Goal: Task Accomplishment & Management: Manage account settings

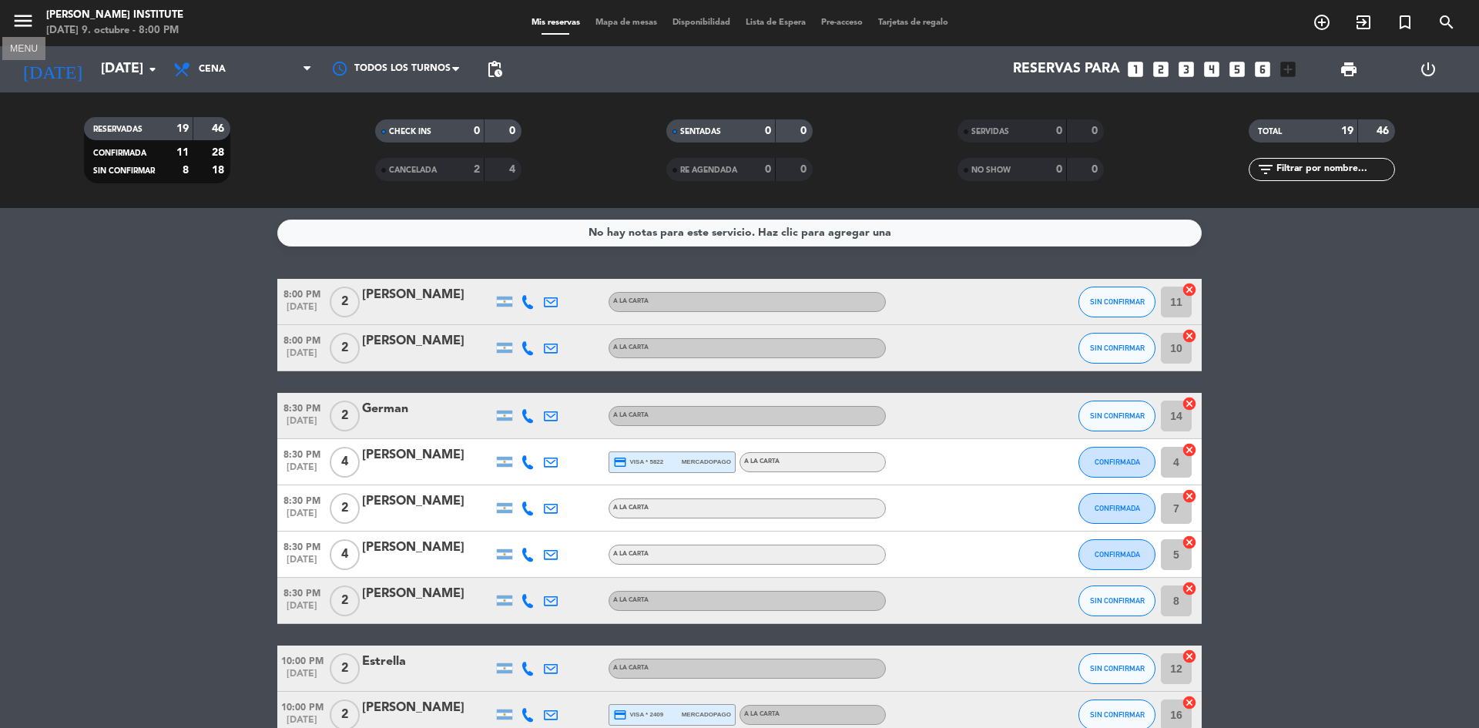
click at [18, 28] on icon "menu" at bounding box center [23, 20] width 23 height 23
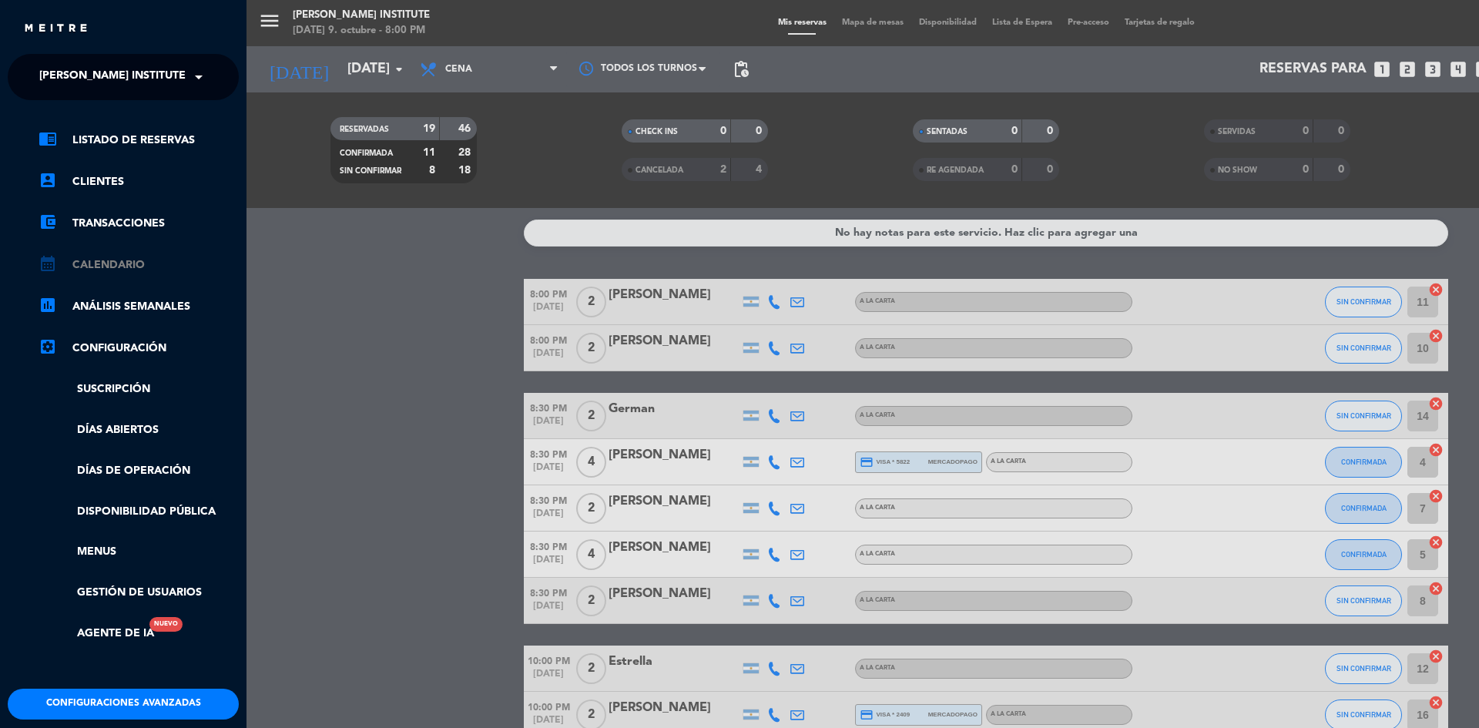
click at [102, 262] on link "calendar_month Calendario" at bounding box center [139, 265] width 200 height 18
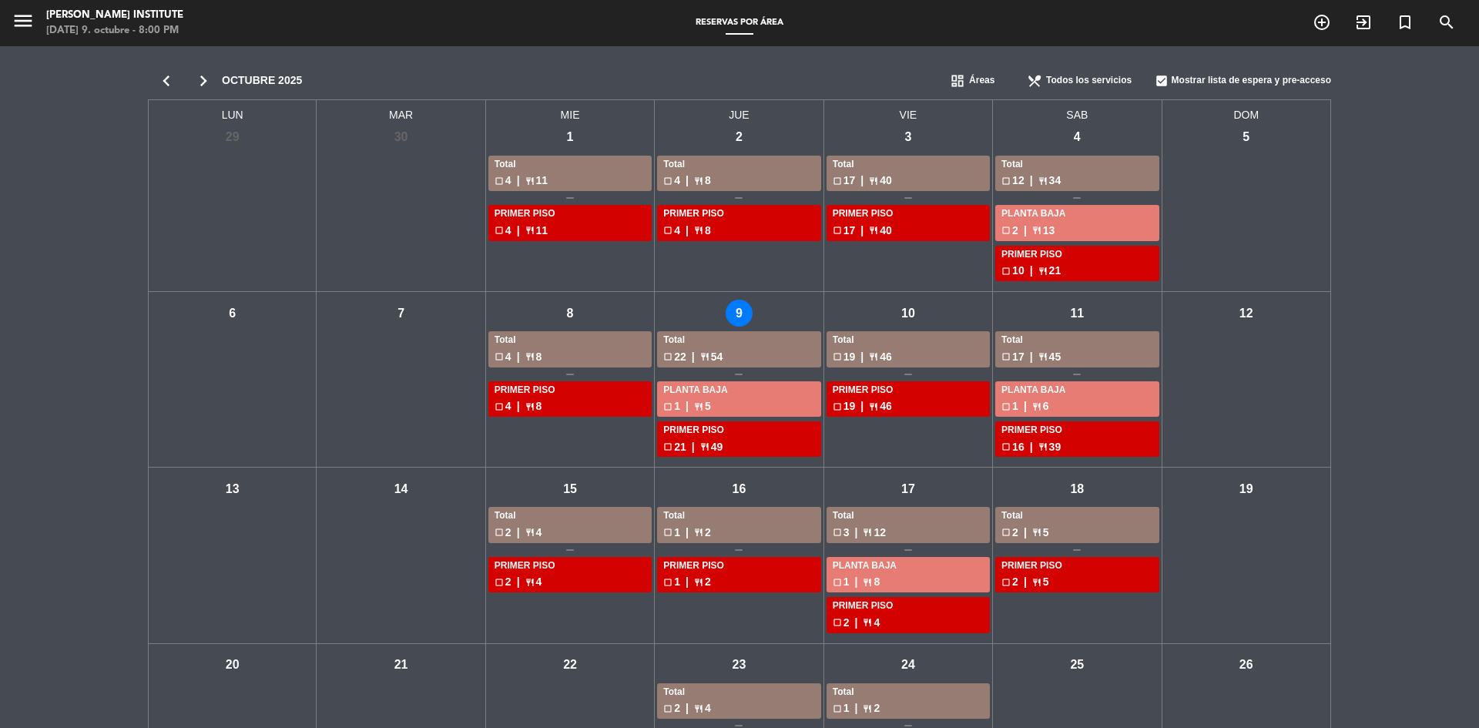
click at [742, 304] on div "jue - 9" at bounding box center [739, 313] width 27 height 27
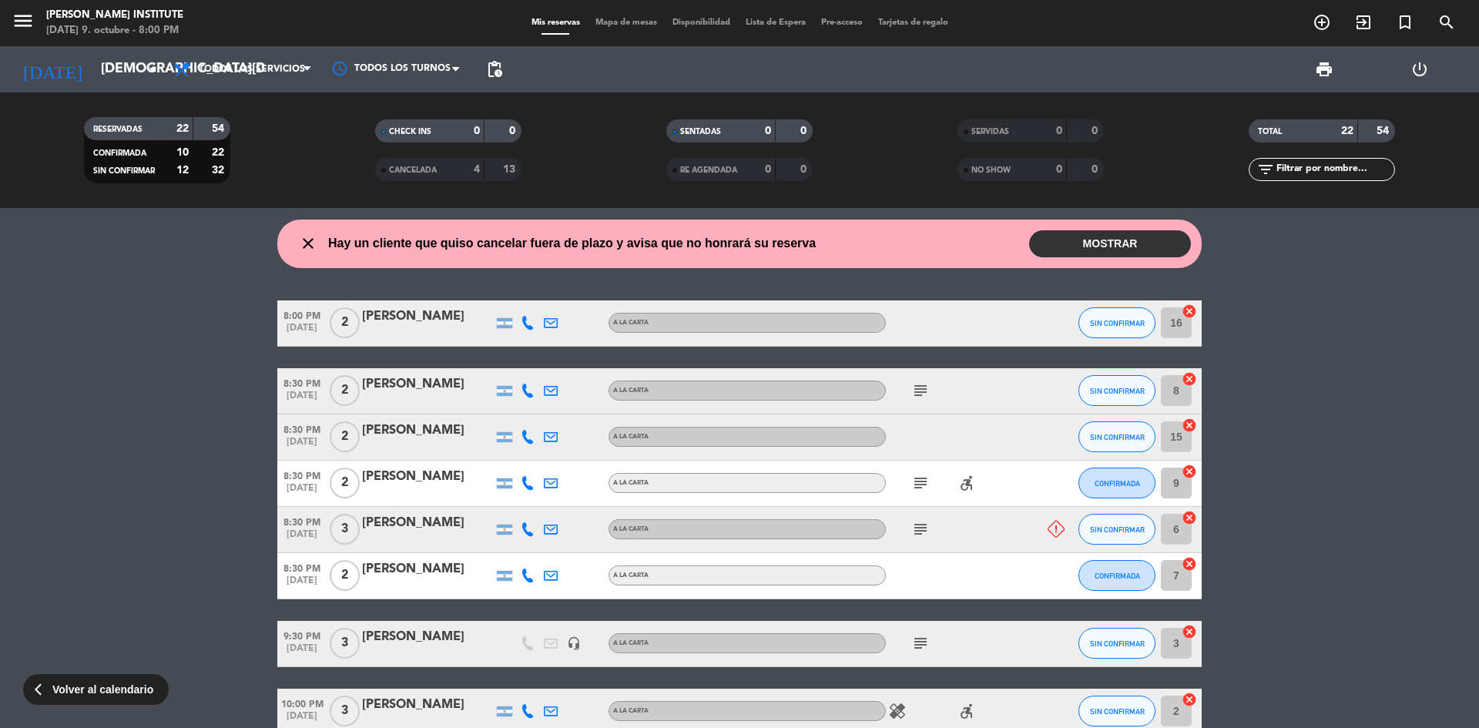
click at [1069, 247] on button "MOSTRAR" at bounding box center [1110, 243] width 162 height 27
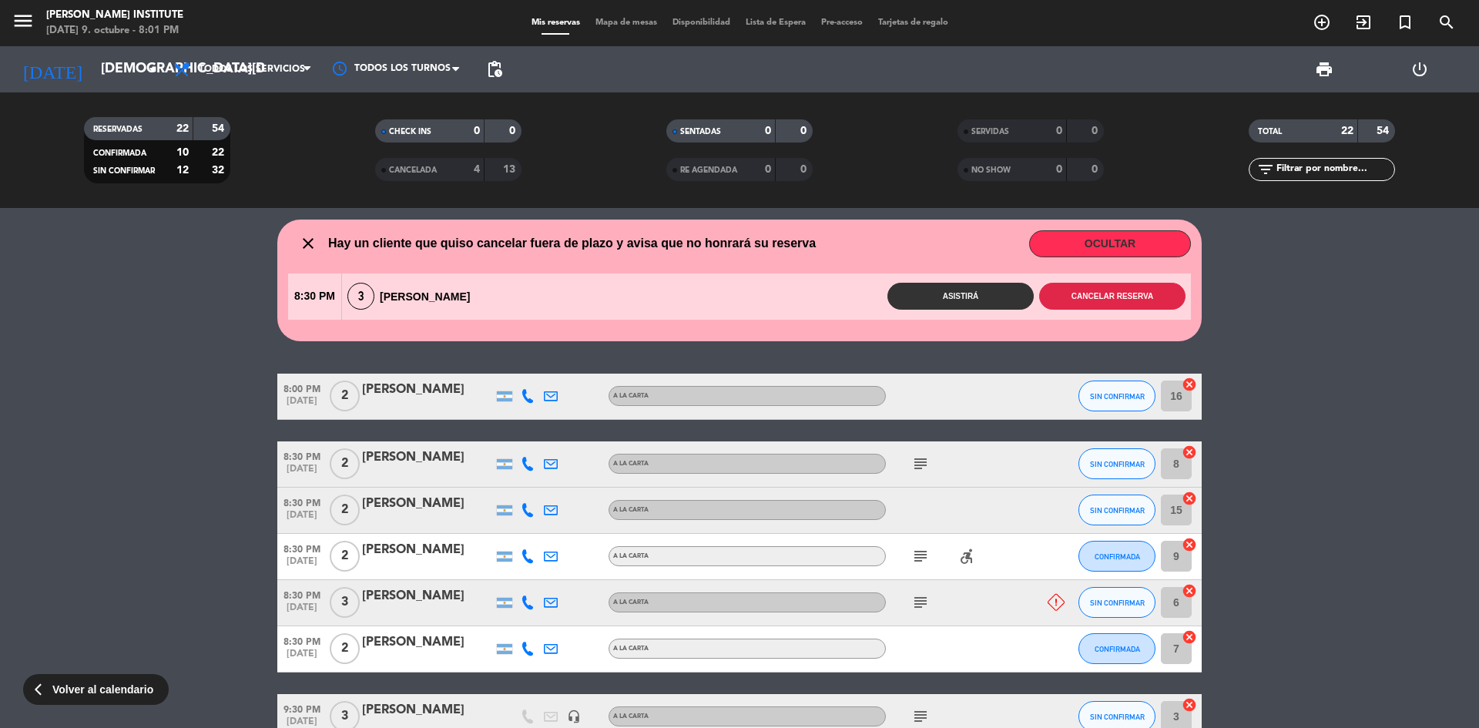
click at [1090, 299] on button "Cancelar reserva" at bounding box center [1112, 296] width 146 height 27
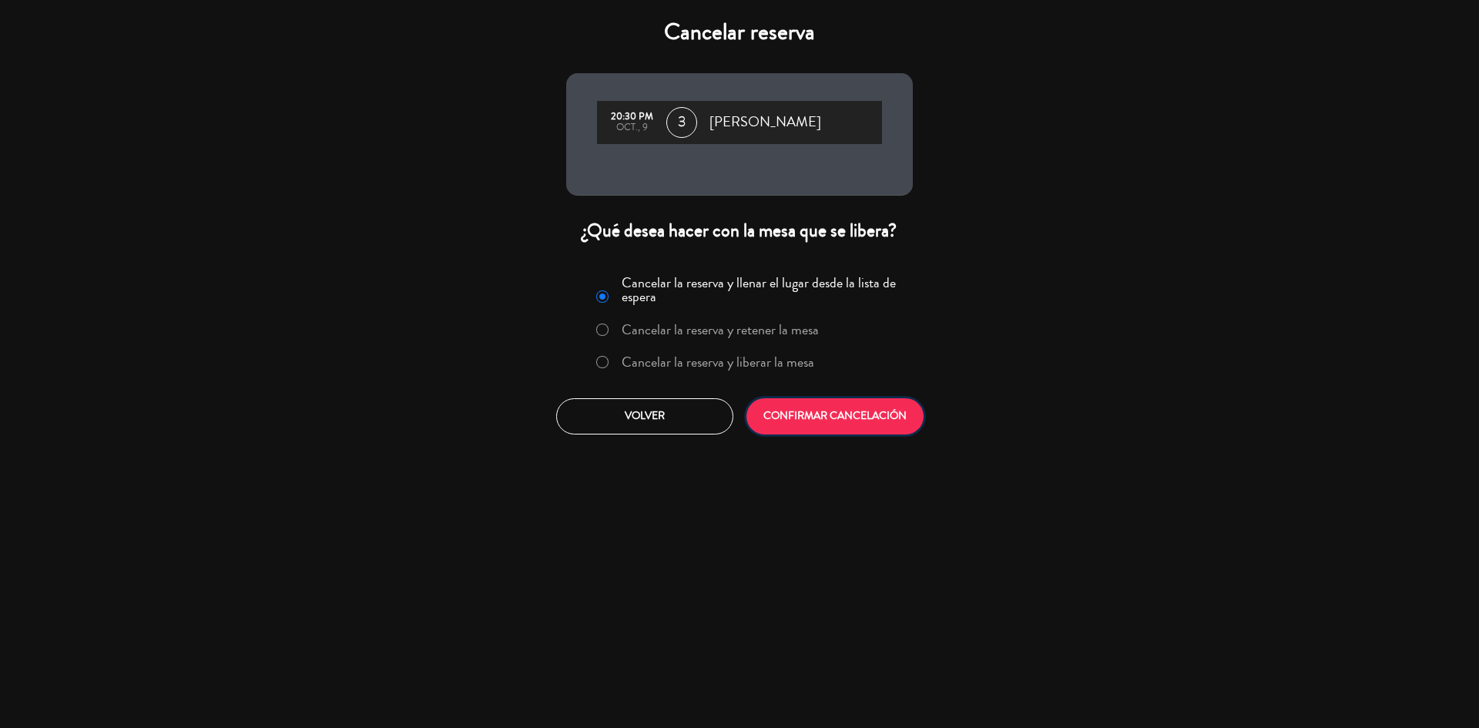
click at [869, 423] on button "CONFIRMAR CANCELACIÓN" at bounding box center [834, 416] width 177 height 36
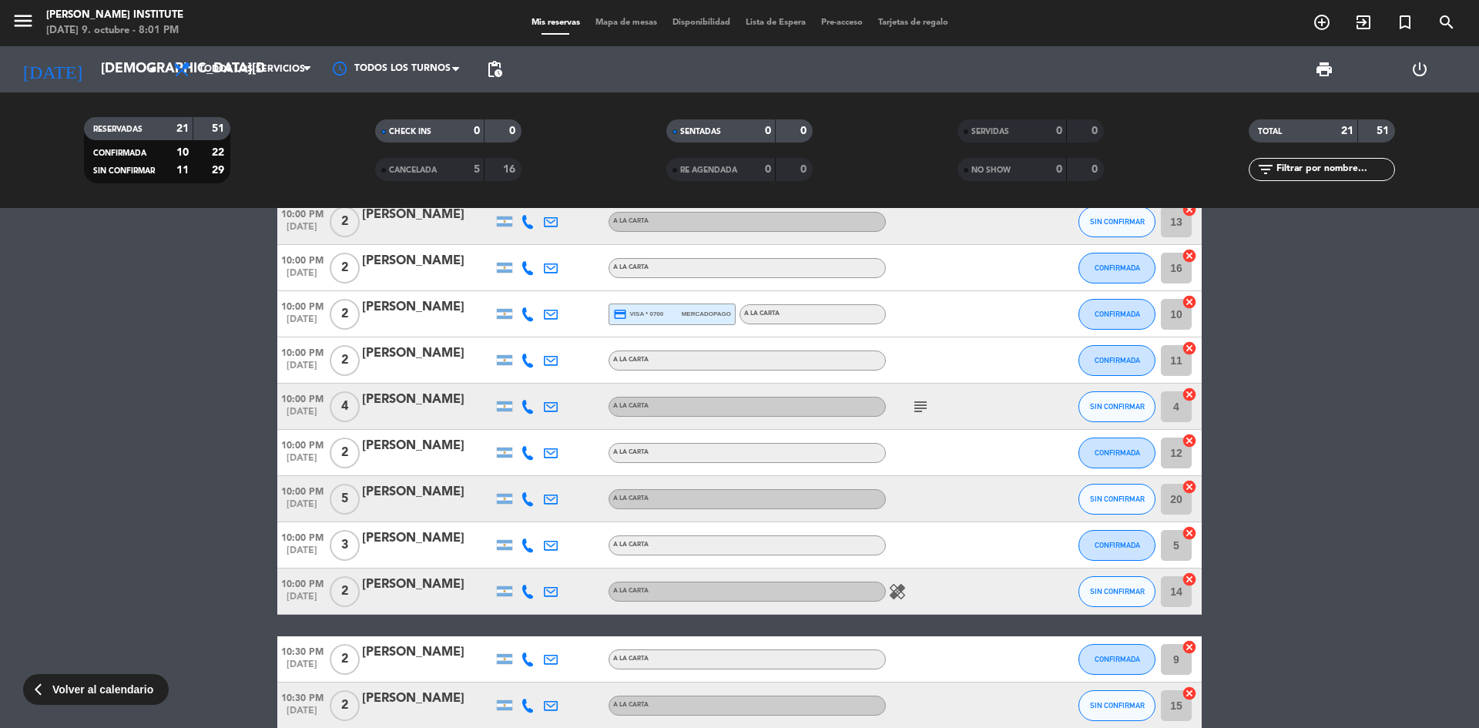
scroll to position [415, 0]
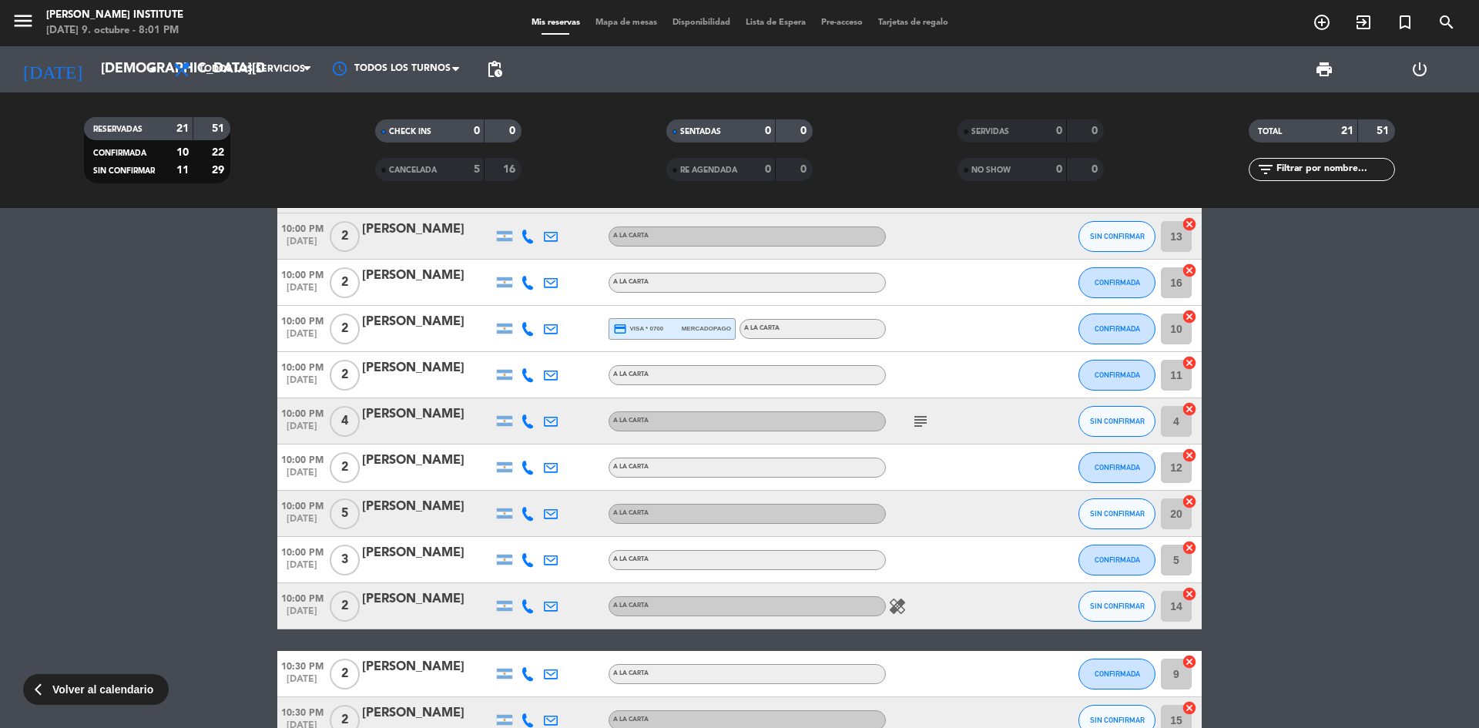
click at [925, 412] on icon "subject" at bounding box center [920, 421] width 18 height 18
click at [942, 431] on div "subject I need a waiter that speaks English please" at bounding box center [955, 420] width 139 height 45
click at [601, 25] on span "Mapa de mesas" at bounding box center [626, 22] width 77 height 8
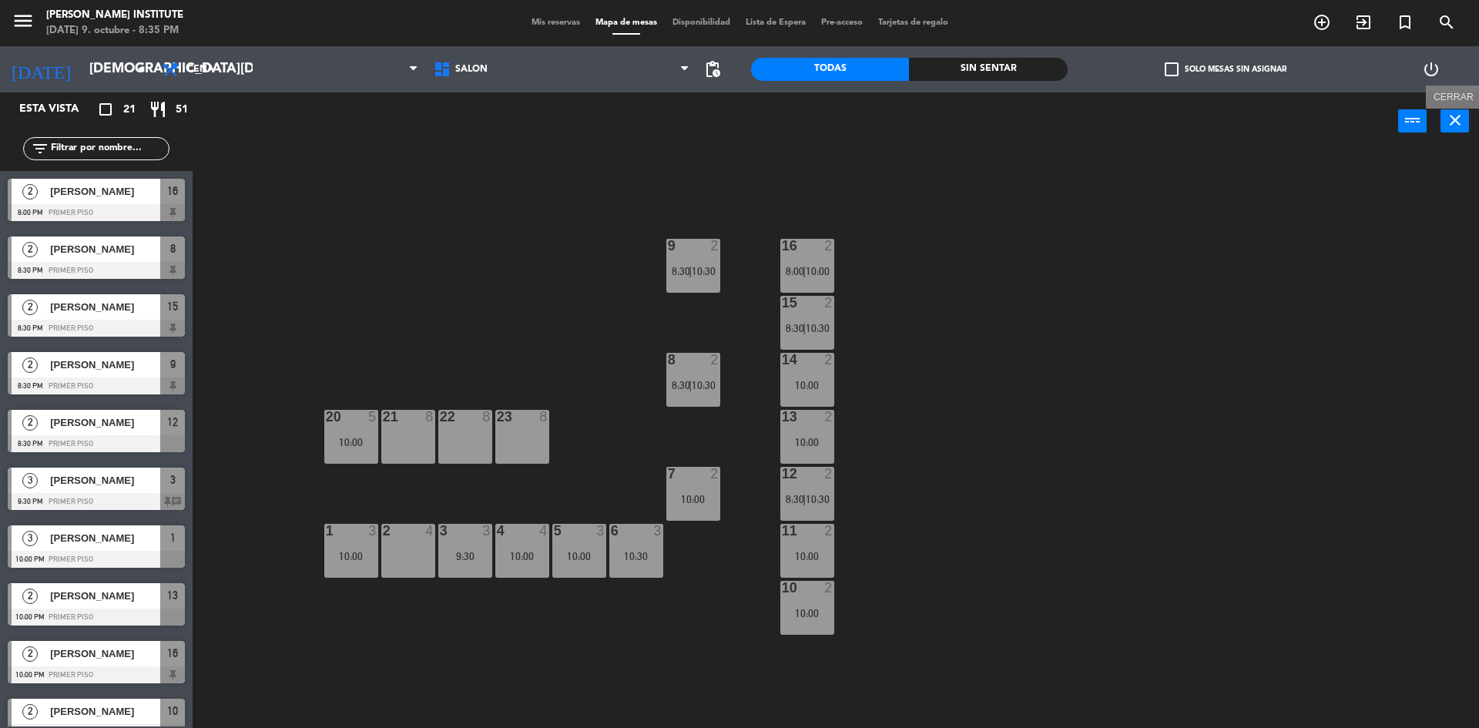
click at [1452, 121] on icon "close" at bounding box center [1455, 120] width 18 height 18
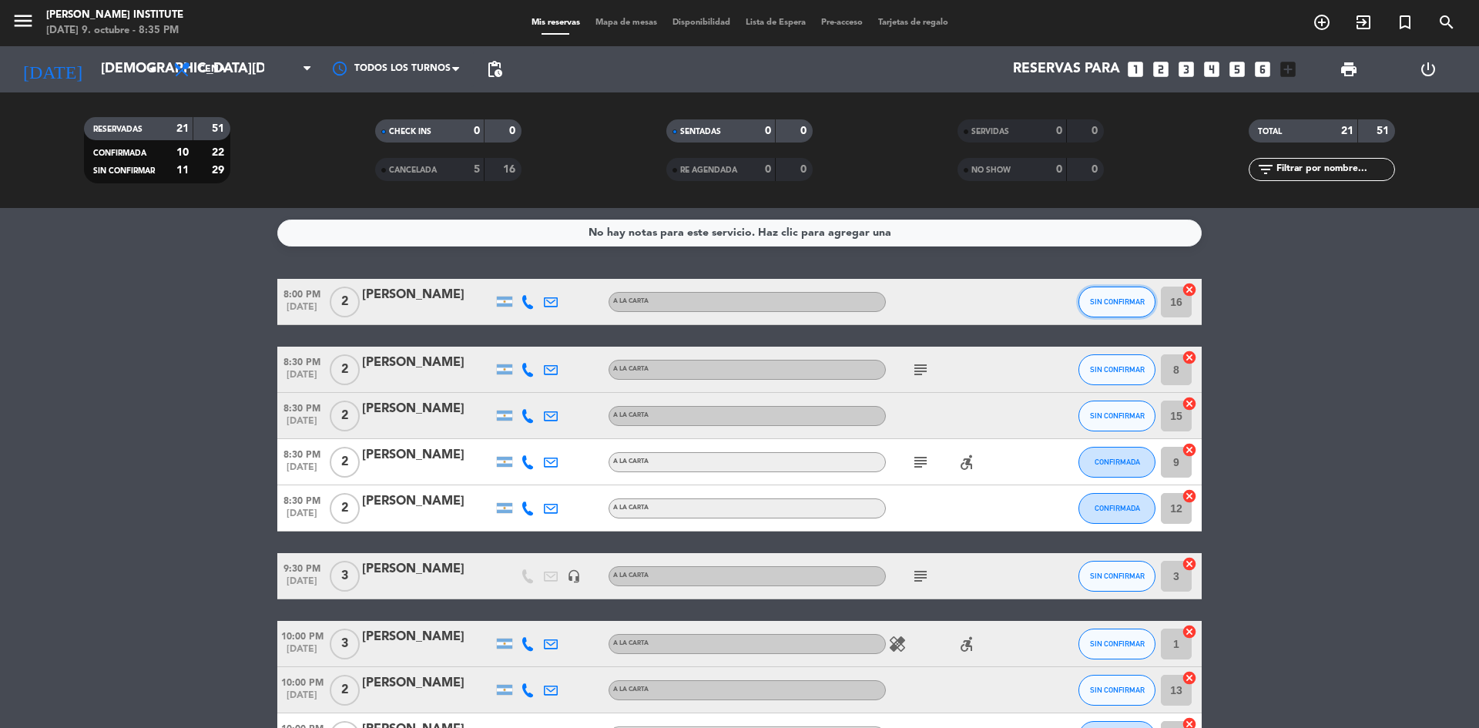
click at [1113, 306] on button "SIN CONFIRMAR" at bounding box center [1116, 302] width 77 height 31
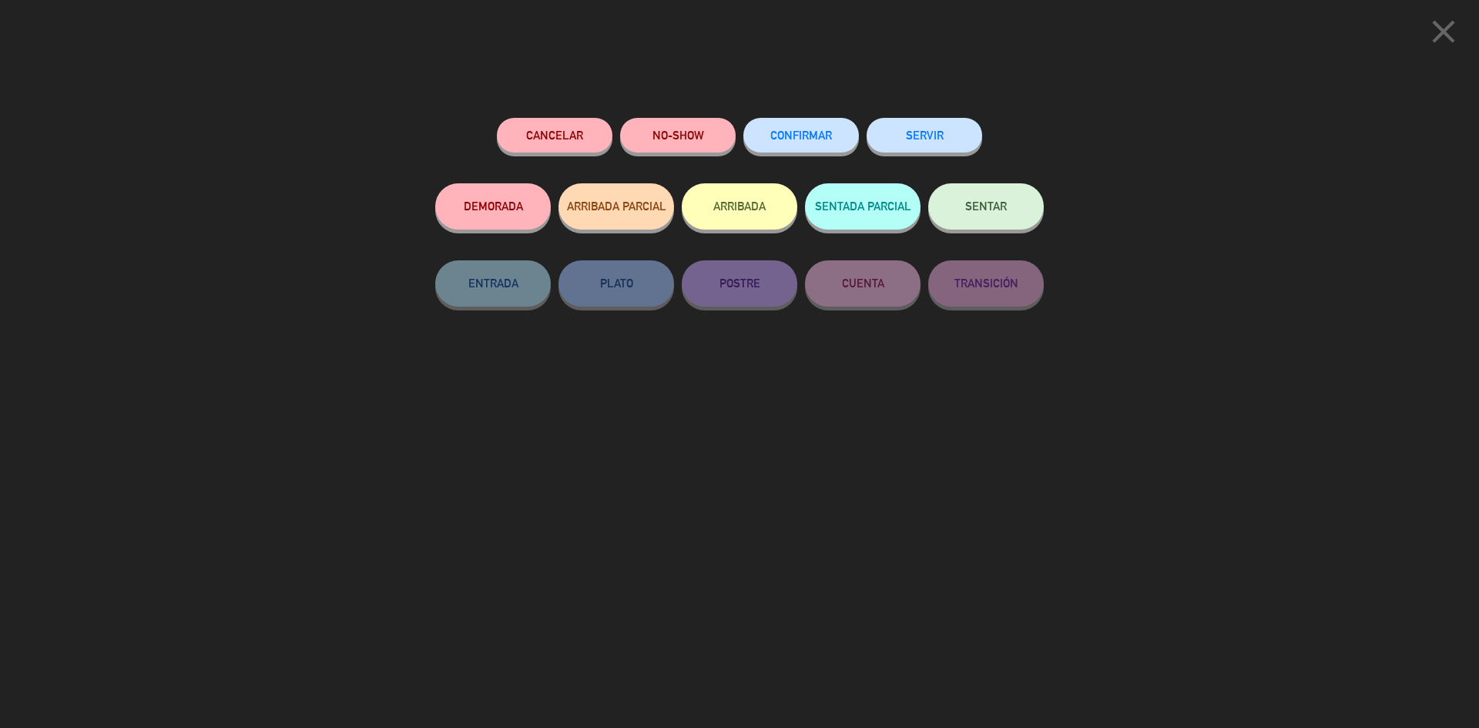
click at [971, 212] on span "SENTAR" at bounding box center [986, 206] width 42 height 13
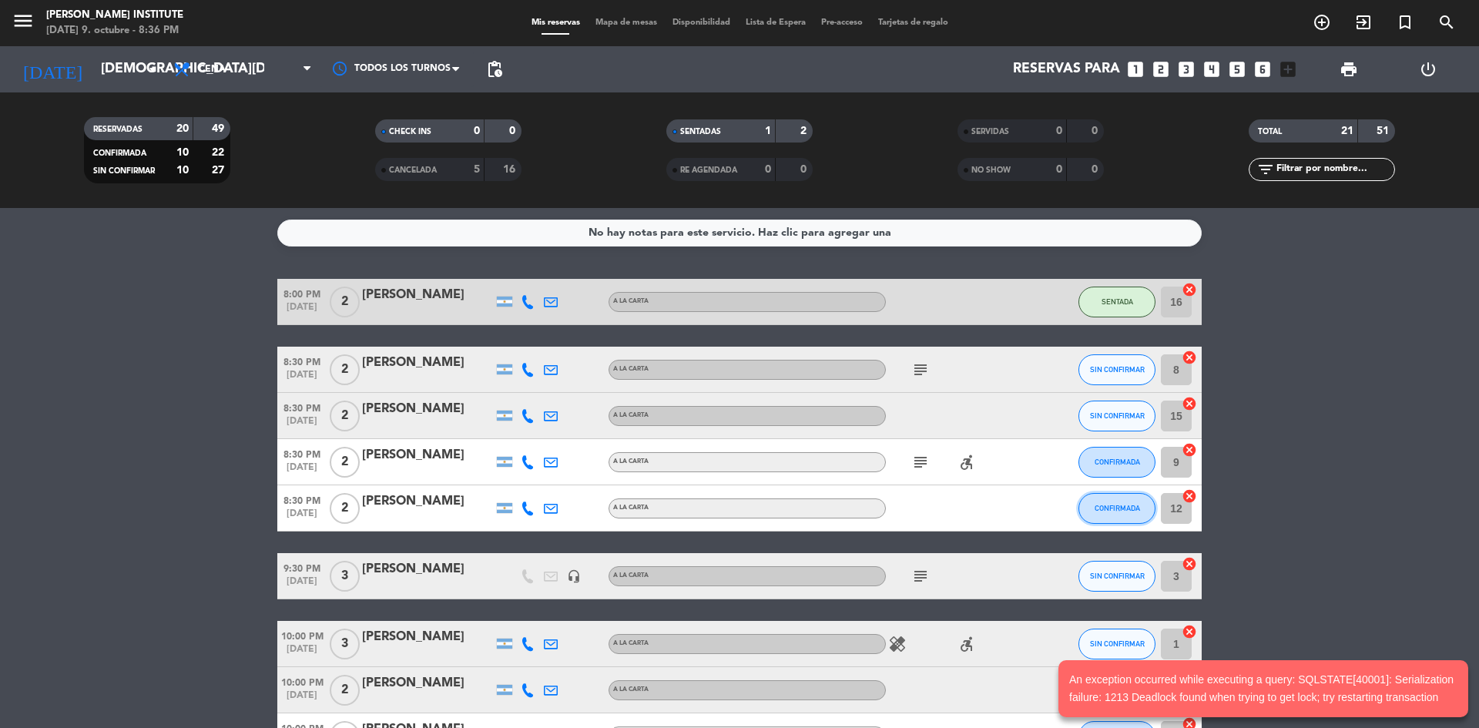
click at [1111, 515] on button "CONFIRMADA" at bounding box center [1116, 508] width 77 height 31
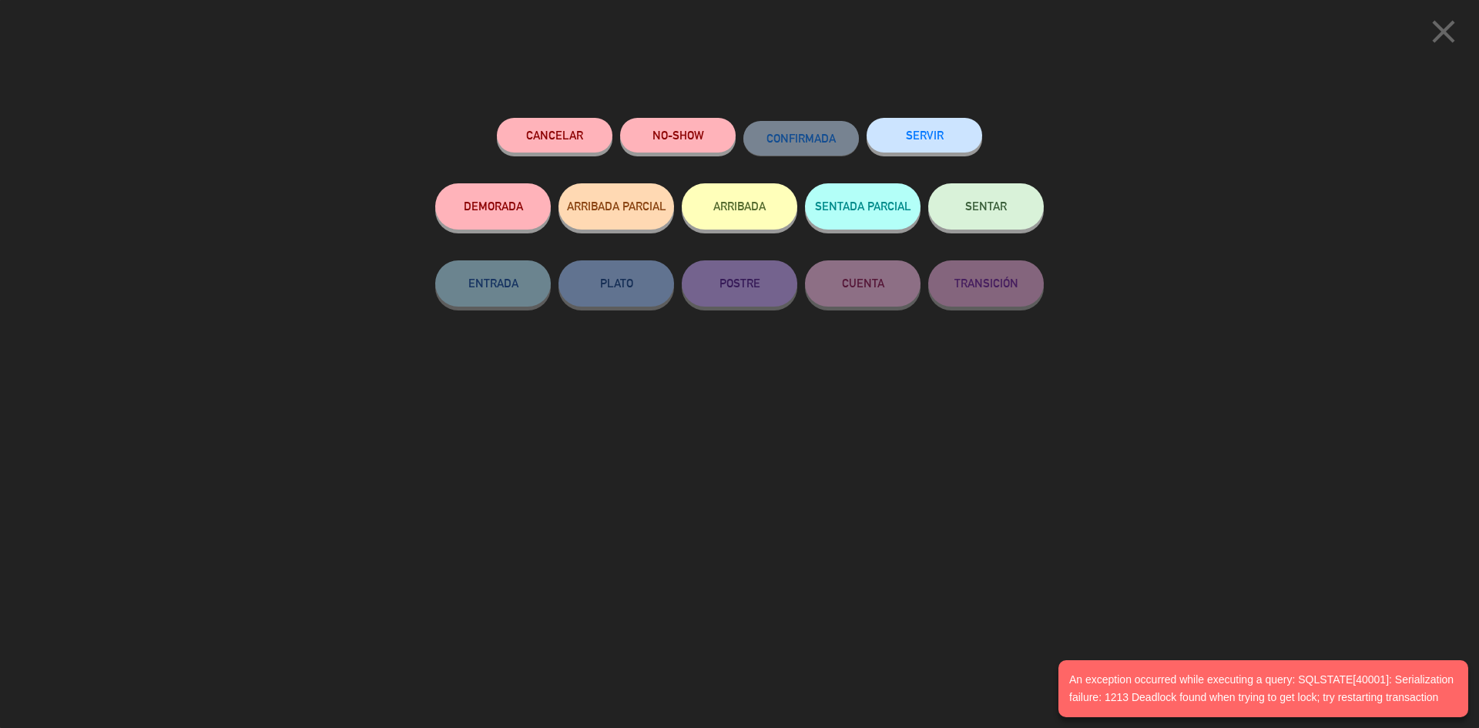
click at [992, 210] on span "SENTAR" at bounding box center [986, 206] width 42 height 13
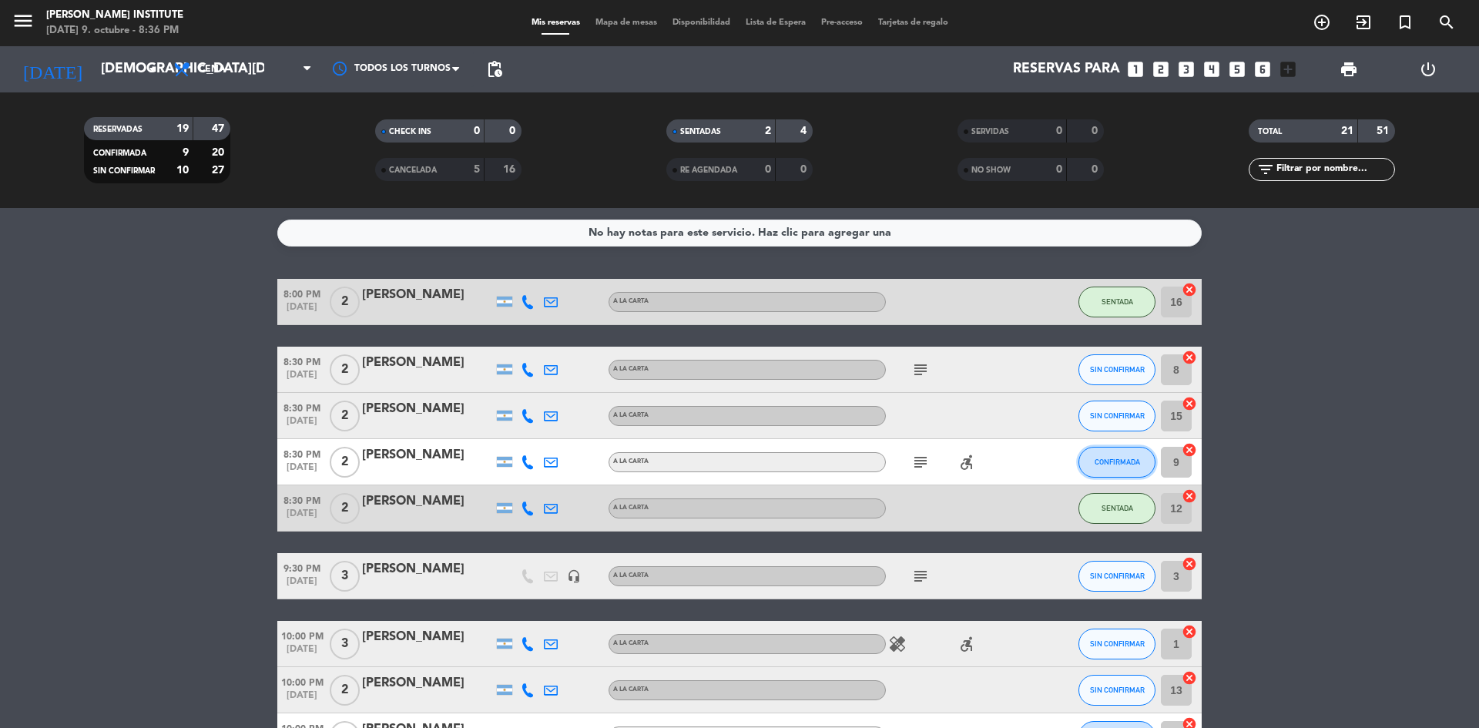
click at [1100, 470] on button "CONFIRMADA" at bounding box center [1116, 462] width 77 height 31
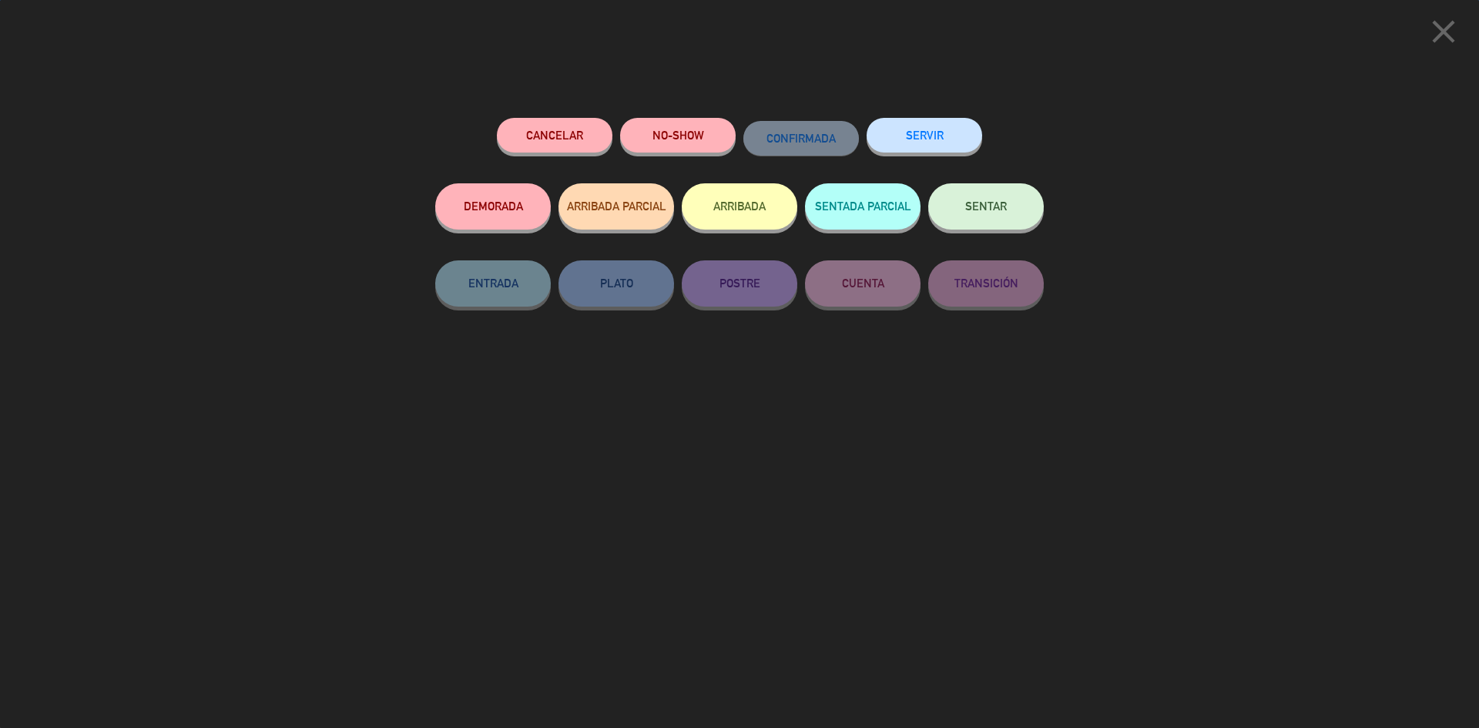
click at [1016, 222] on button "SENTAR" at bounding box center [986, 206] width 116 height 46
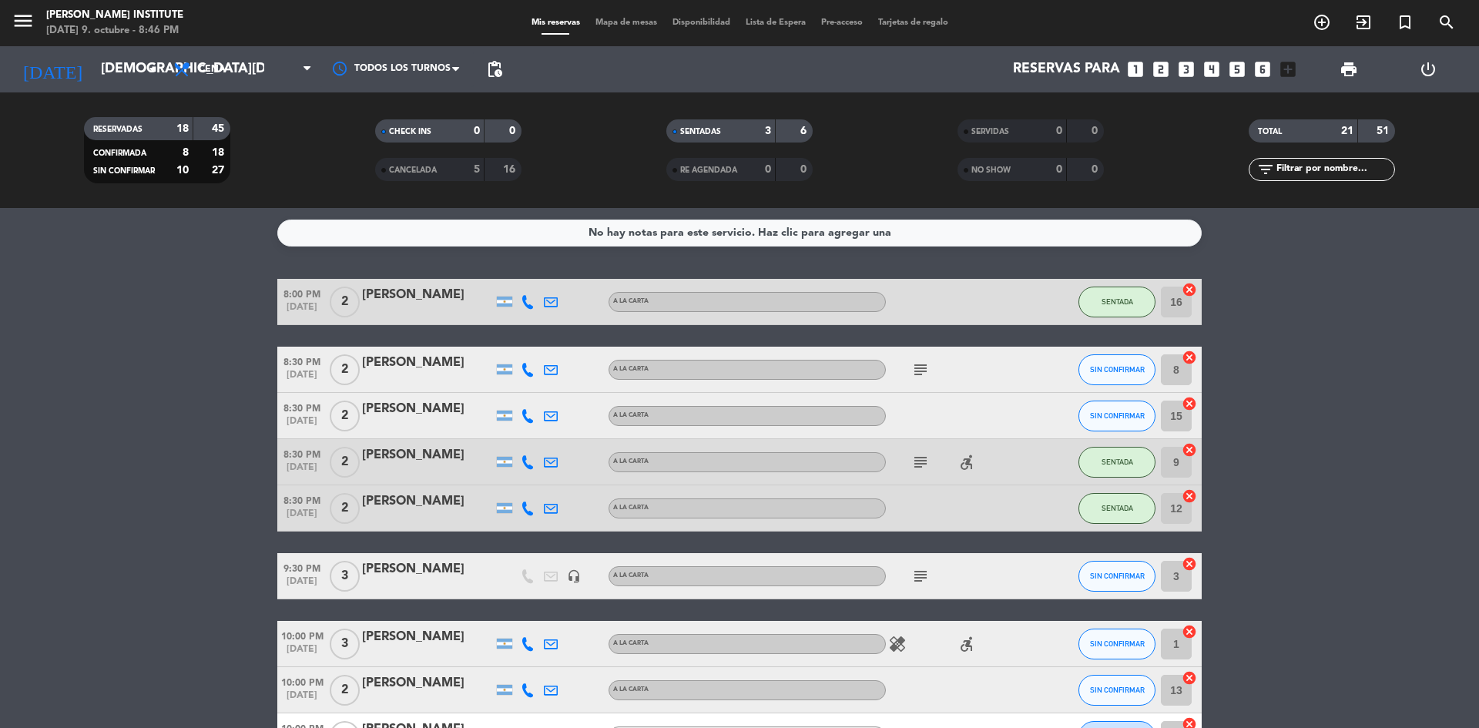
click at [620, 18] on span "Mapa de mesas" at bounding box center [626, 22] width 77 height 8
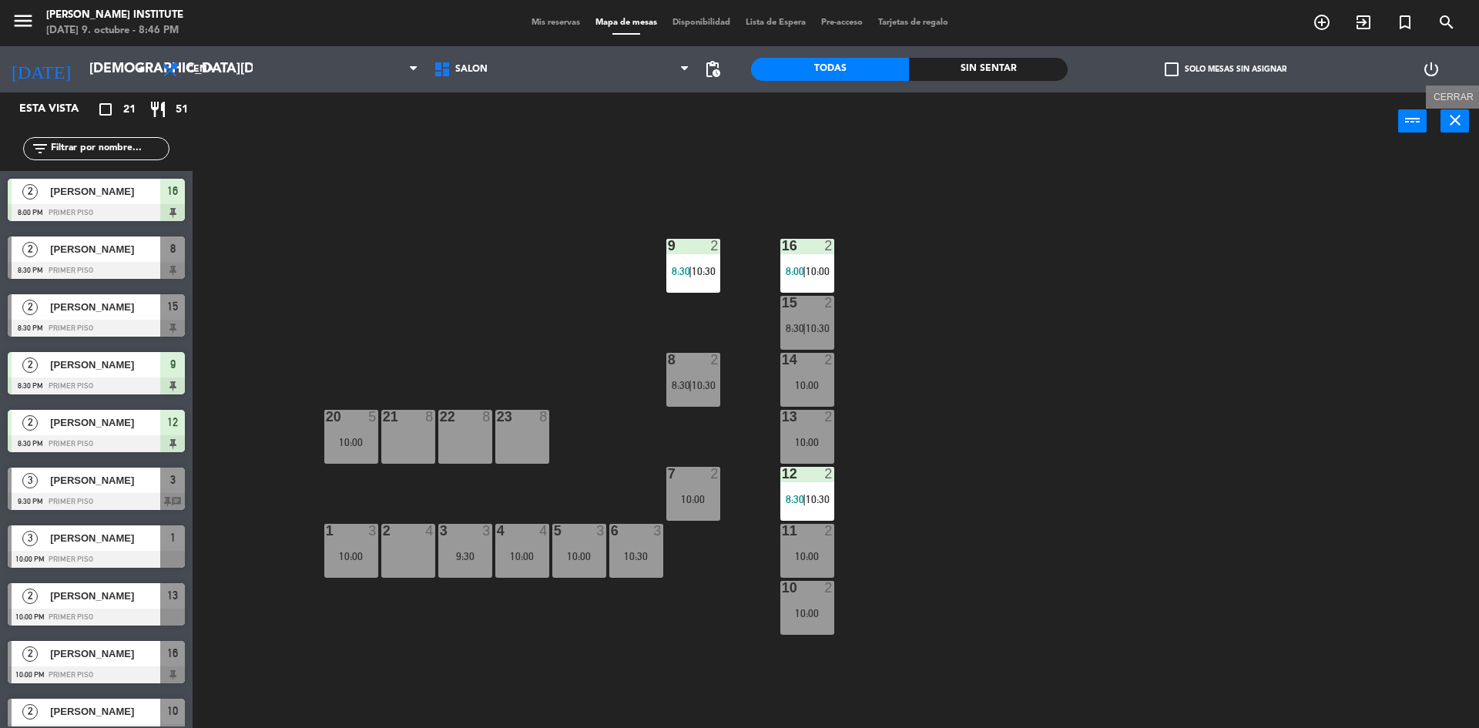
click at [1448, 119] on icon "close" at bounding box center [1455, 120] width 18 height 18
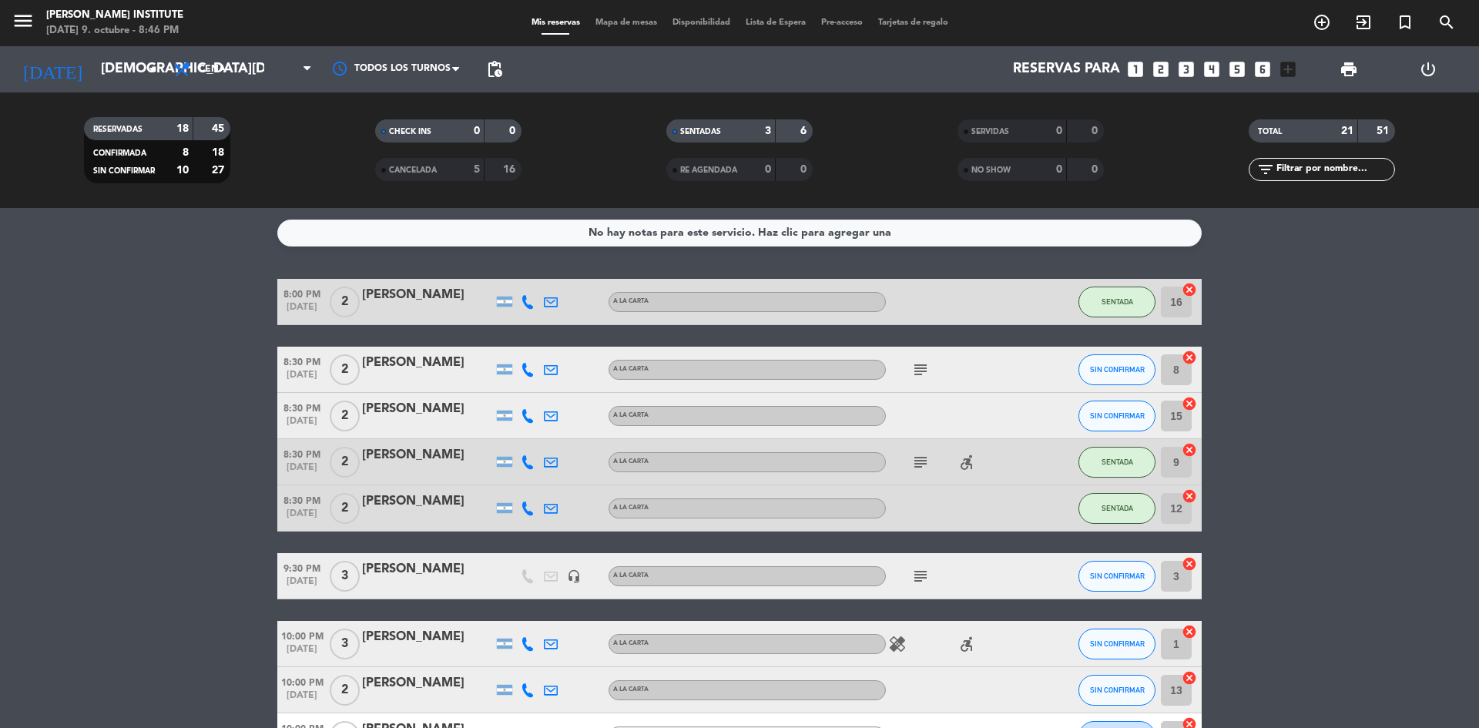
click at [632, 22] on span "Mapa de mesas" at bounding box center [626, 22] width 77 height 8
